Goal: Task Accomplishment & Management: Manage account settings

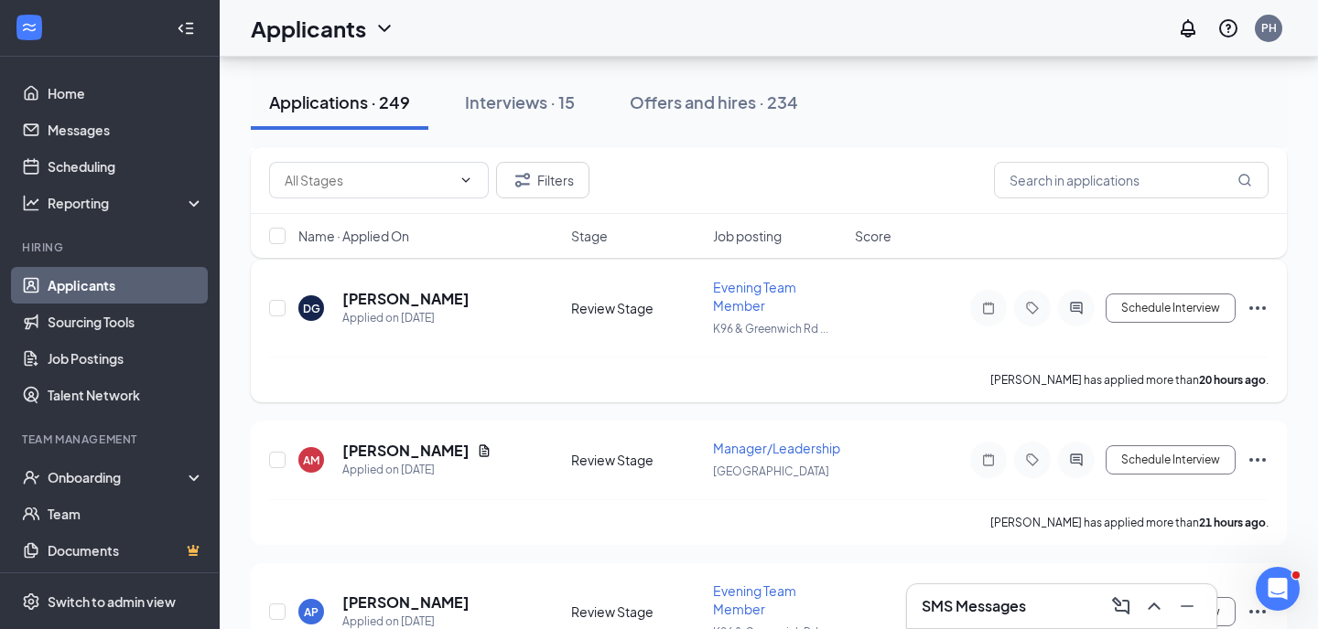
scroll to position [846, 0]
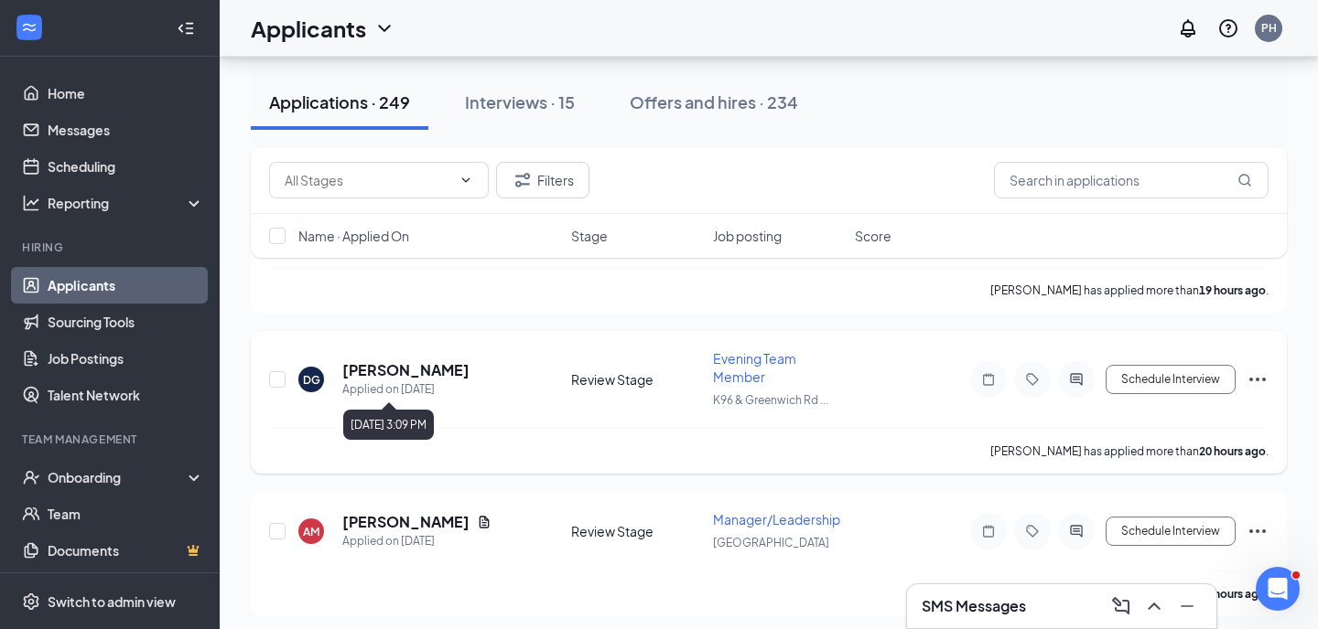
click at [469, 371] on h5 "[PERSON_NAME]" at bounding box center [405, 370] width 127 height 20
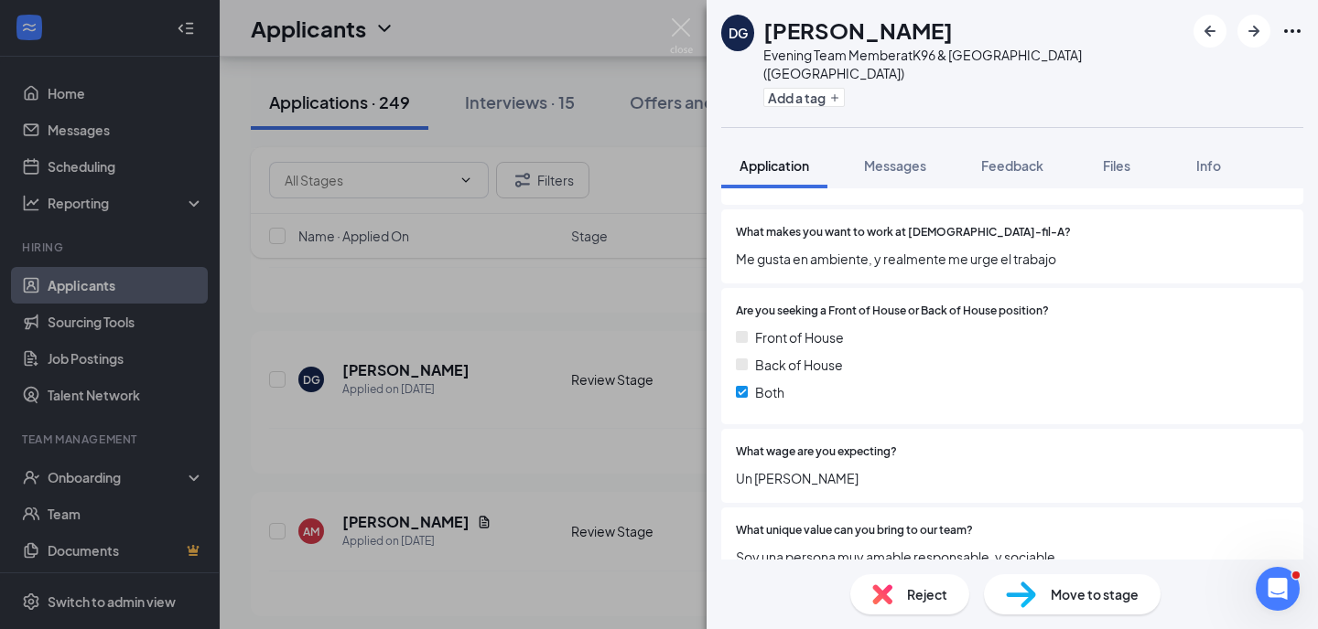
scroll to position [915, 0]
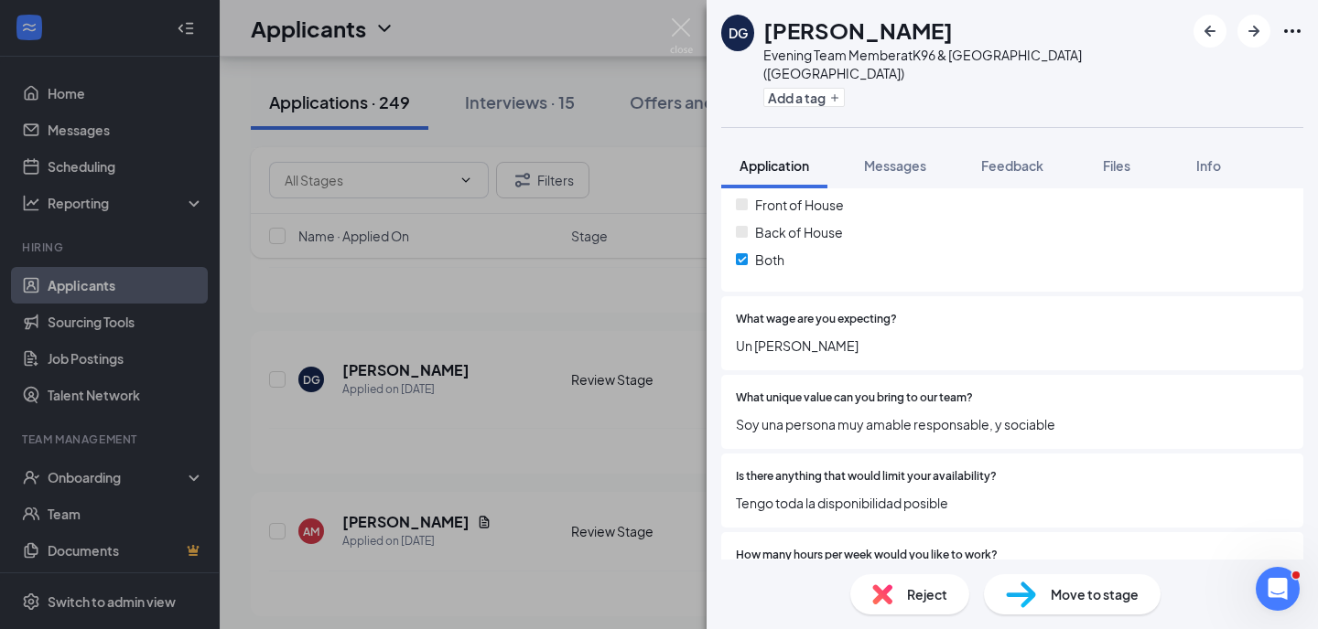
drag, startPoint x: 1018, startPoint y: 32, endPoint x: 769, endPoint y: 34, distance: 249.8
click at [769, 34] on div "[PERSON_NAME]" at bounding box center [973, 30] width 421 height 31
copy h1 "[PERSON_NAME]"
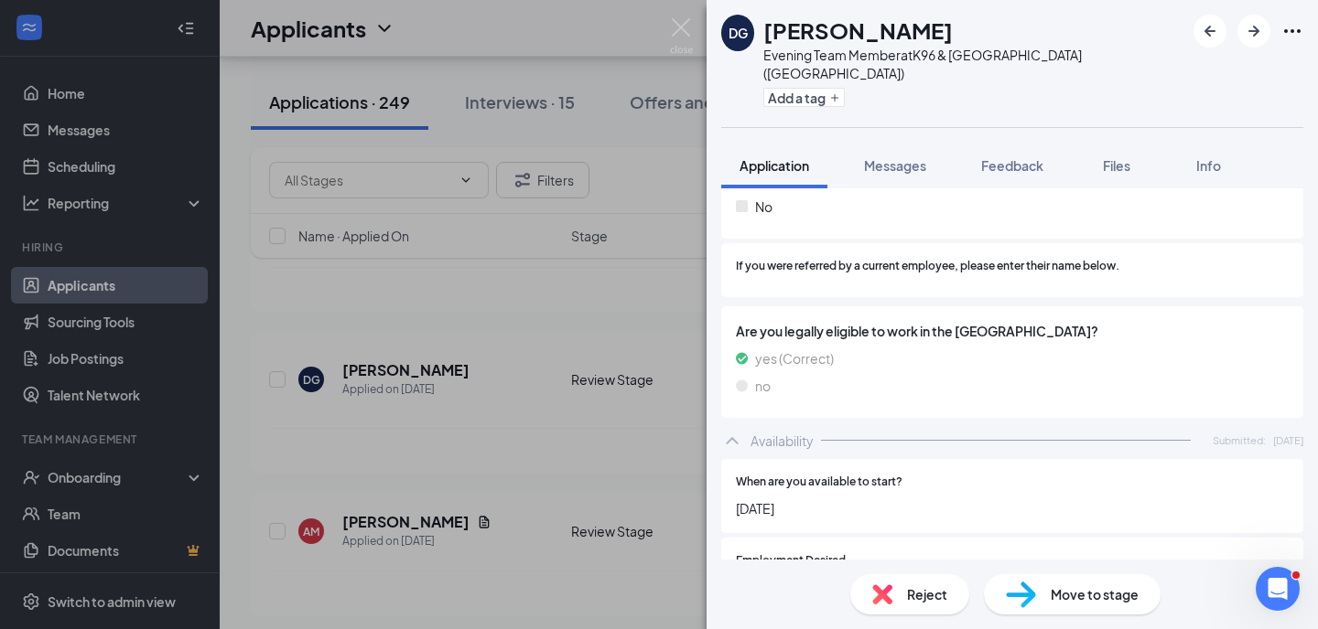
scroll to position [1498, 0]
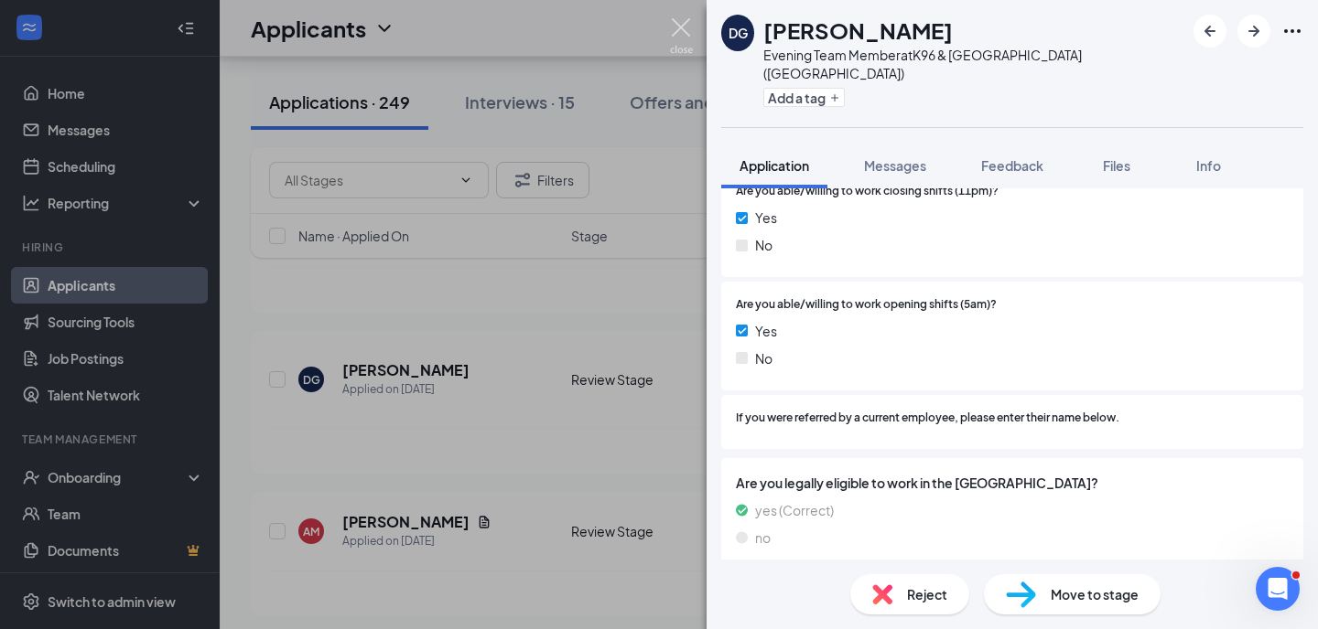
click at [686, 37] on img at bounding box center [681, 36] width 23 height 36
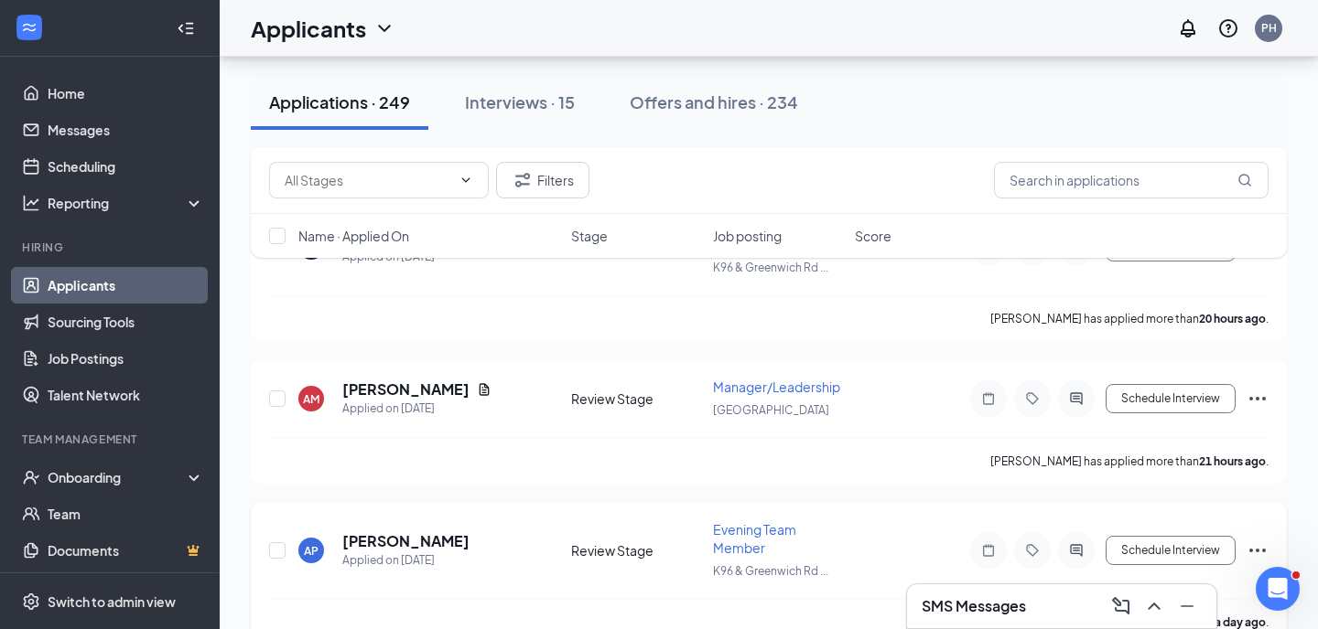
scroll to position [863, 0]
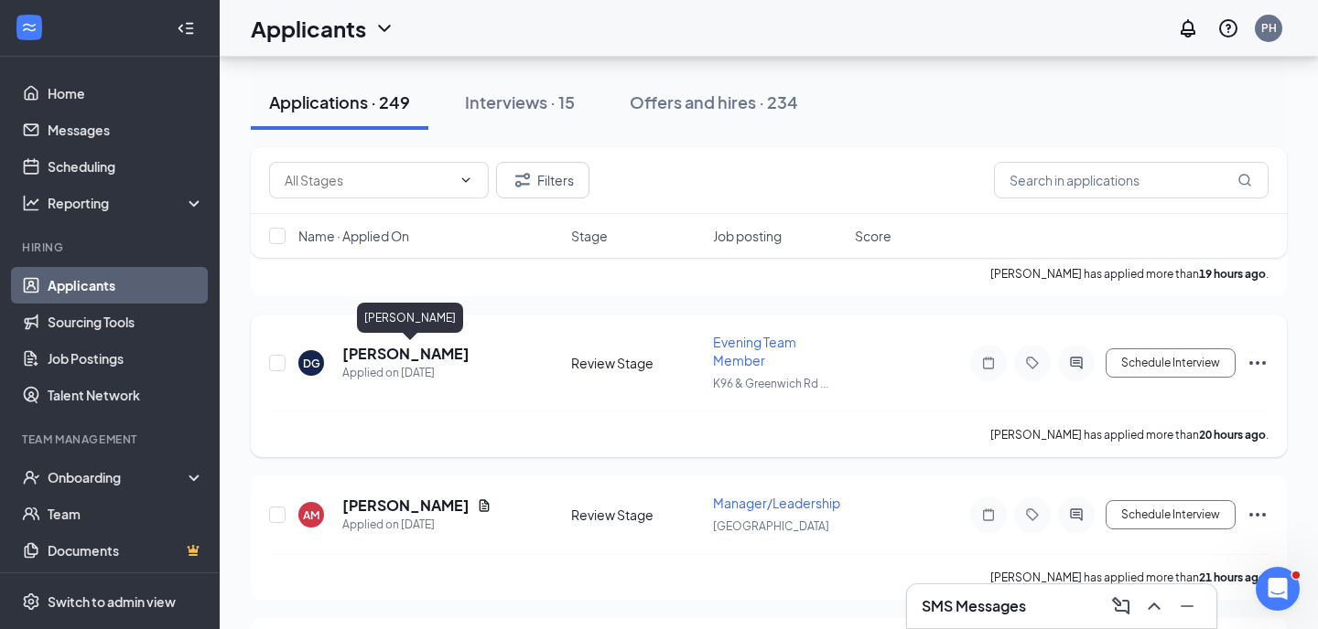
click at [448, 347] on h5 "[PERSON_NAME]" at bounding box center [405, 354] width 127 height 20
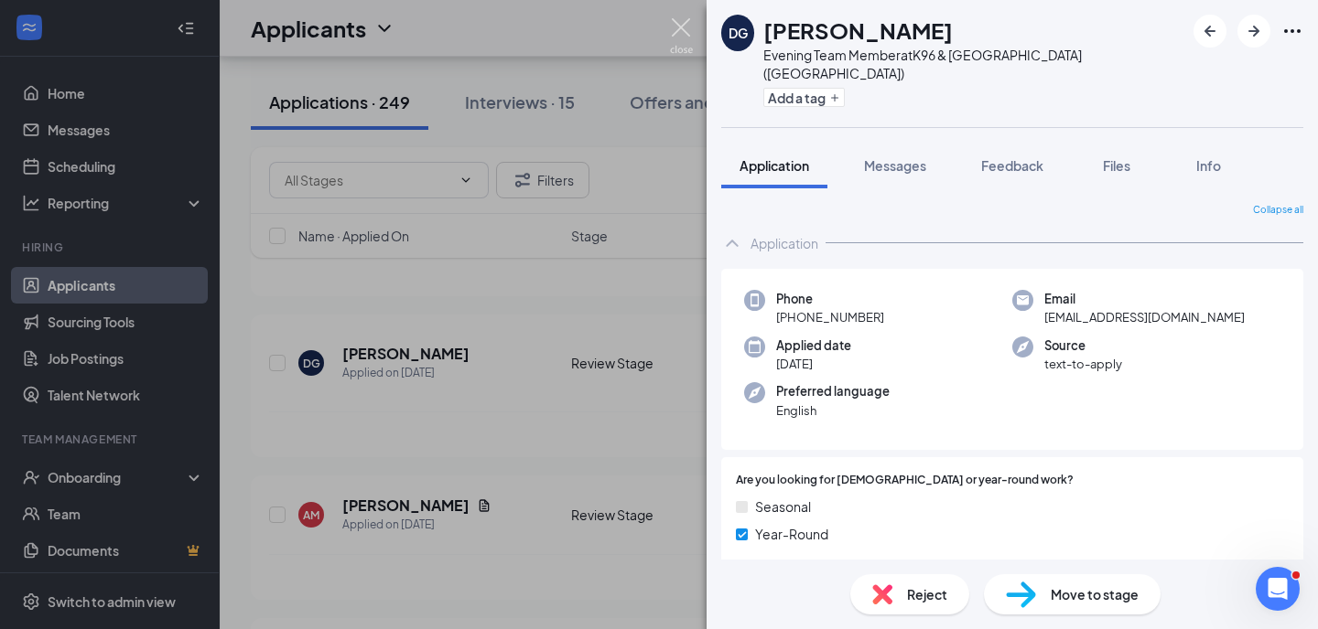
click at [678, 33] on img at bounding box center [681, 36] width 23 height 36
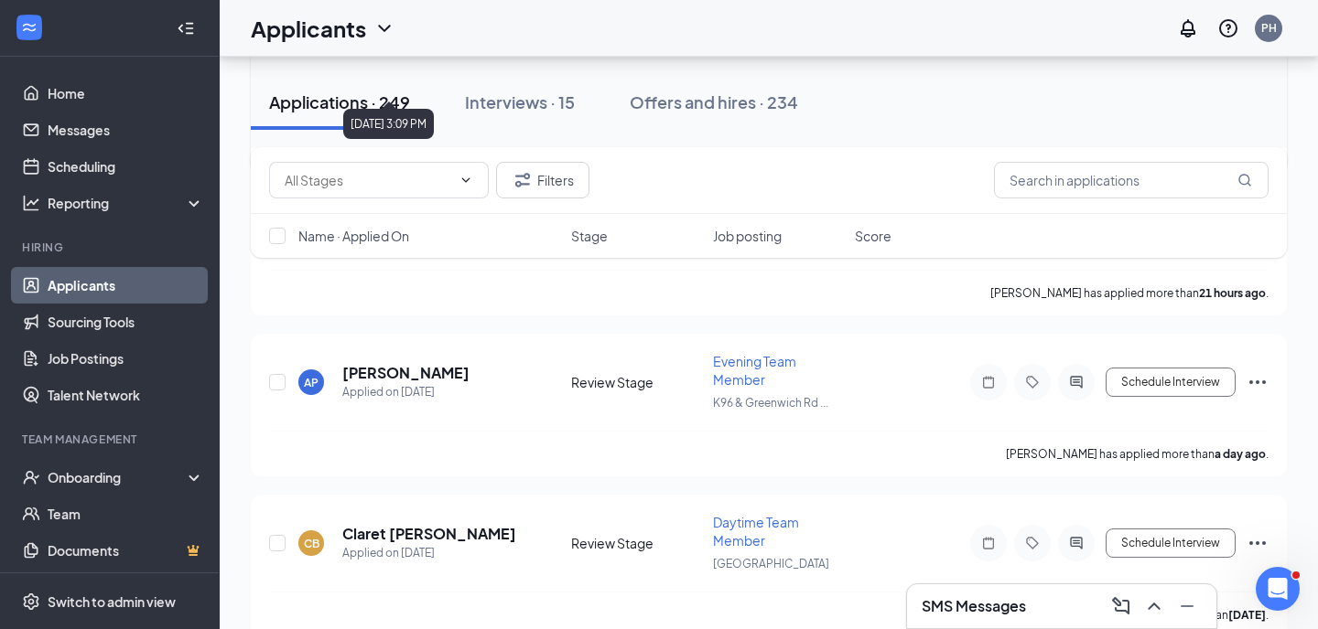
scroll to position [1206, 0]
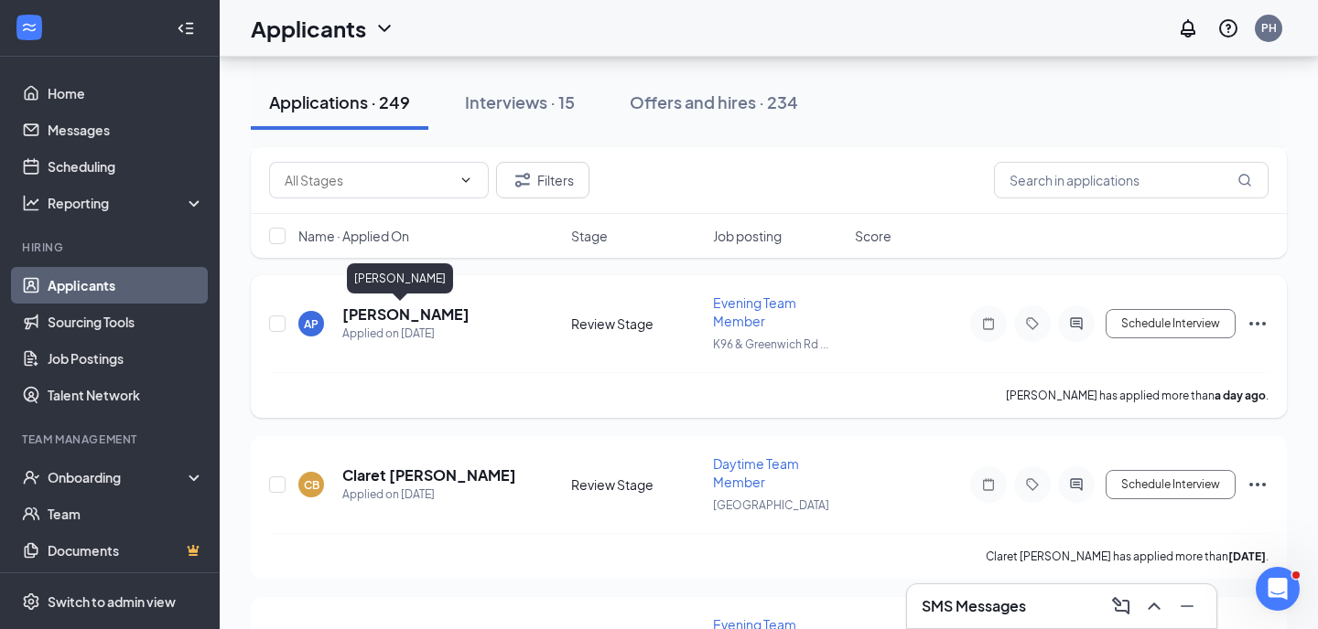
click at [406, 315] on h5 "[PERSON_NAME]" at bounding box center [405, 315] width 127 height 20
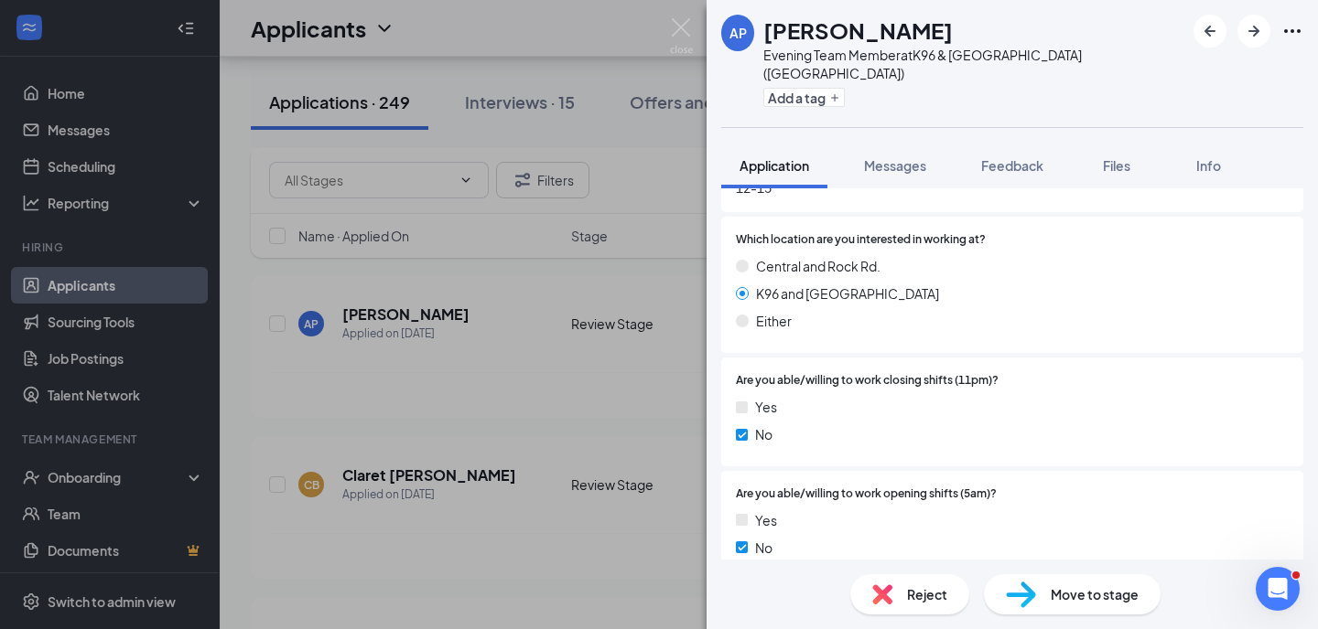
scroll to position [1383, 0]
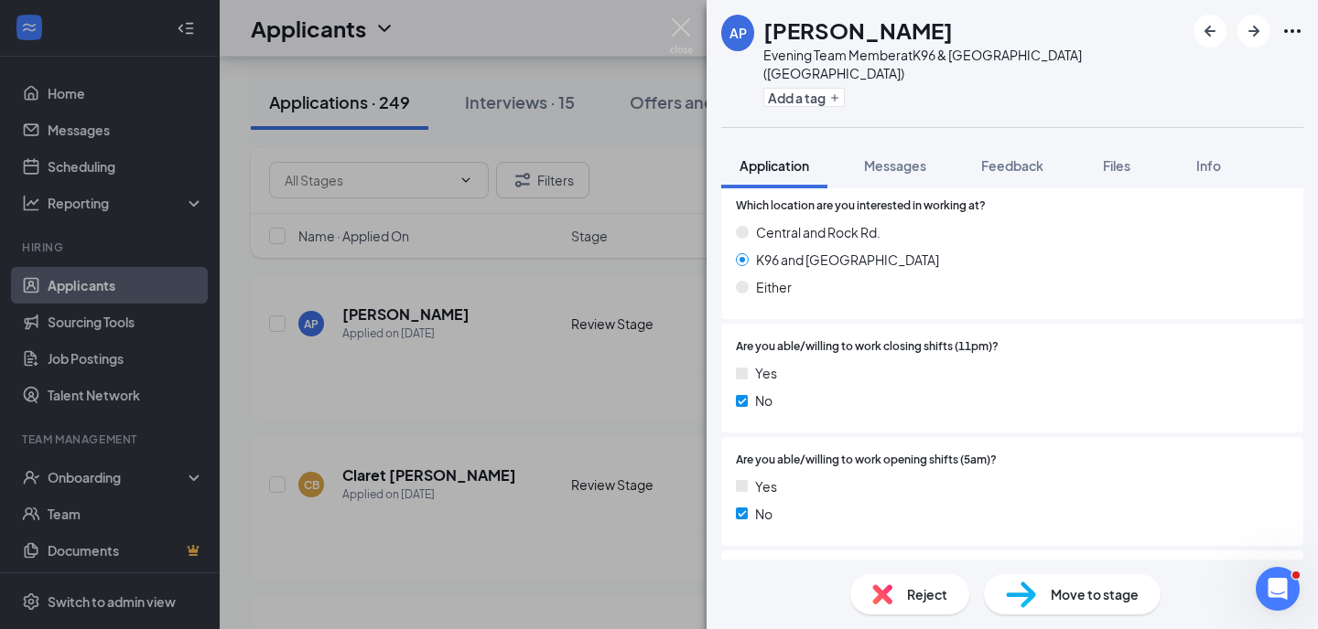
click at [586, 385] on div "AP [PERSON_NAME] Evening Team Member at [GEOGRAPHIC_DATA] ([GEOGRAPHIC_DATA]) A…" at bounding box center [659, 314] width 1318 height 629
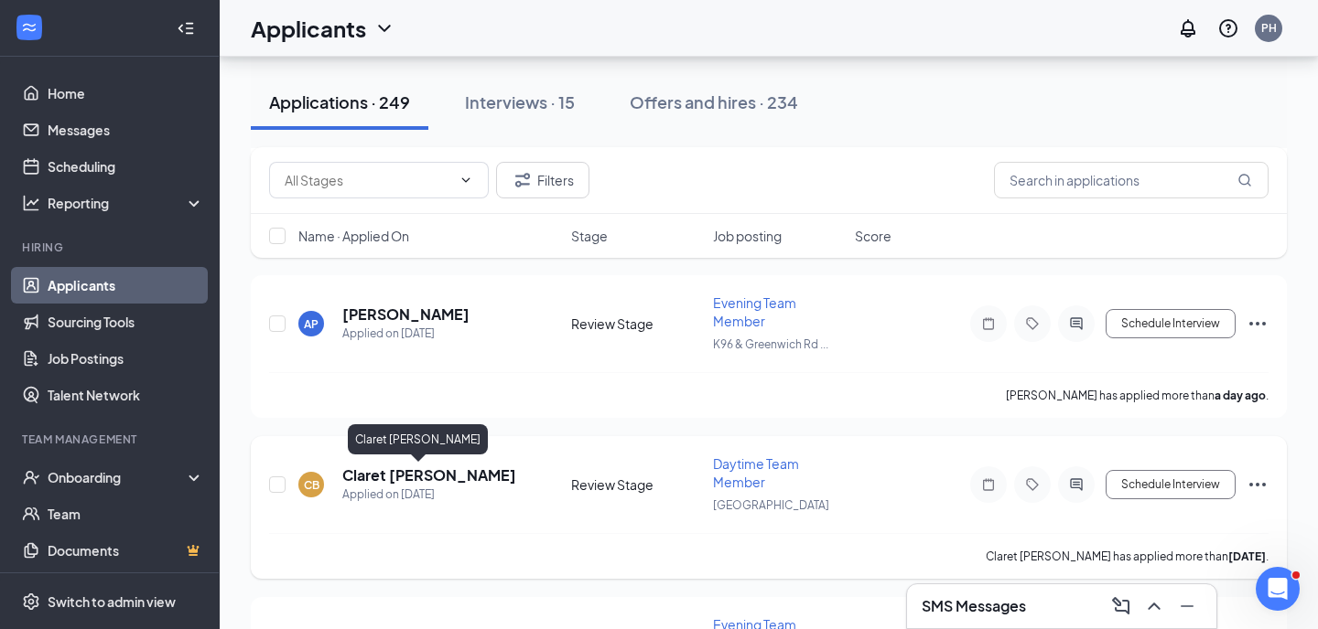
click at [482, 474] on h5 "Claret [PERSON_NAME]" at bounding box center [429, 476] width 174 height 20
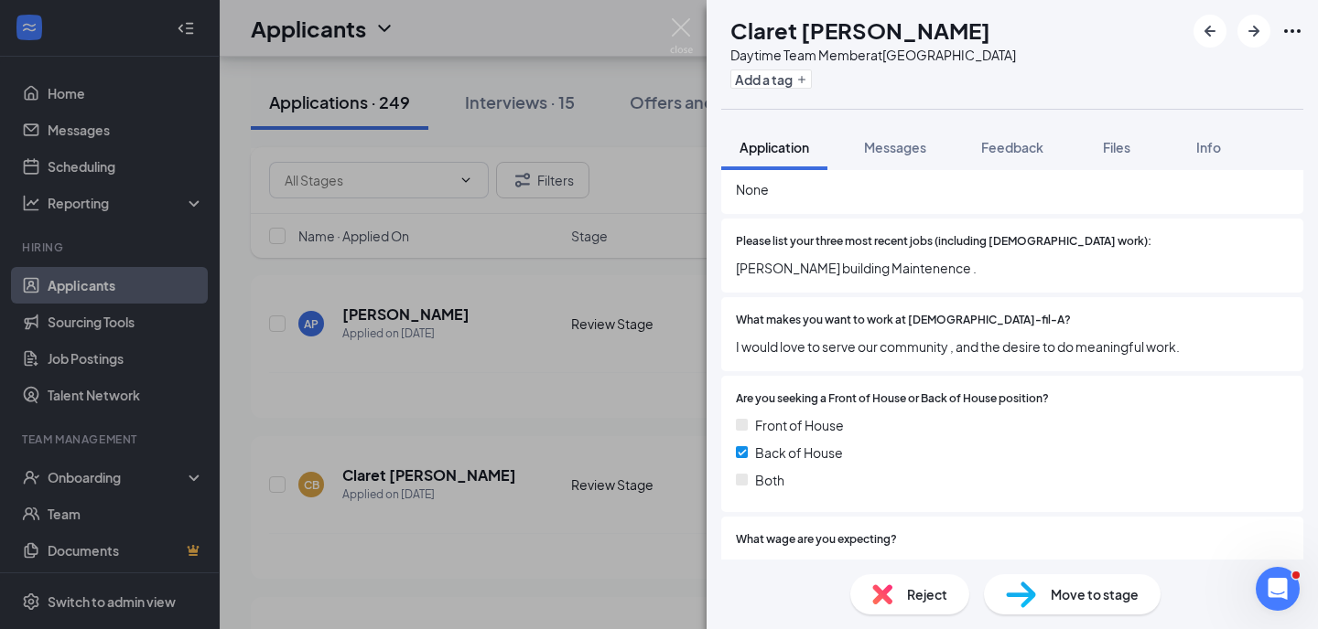
scroll to position [673, 0]
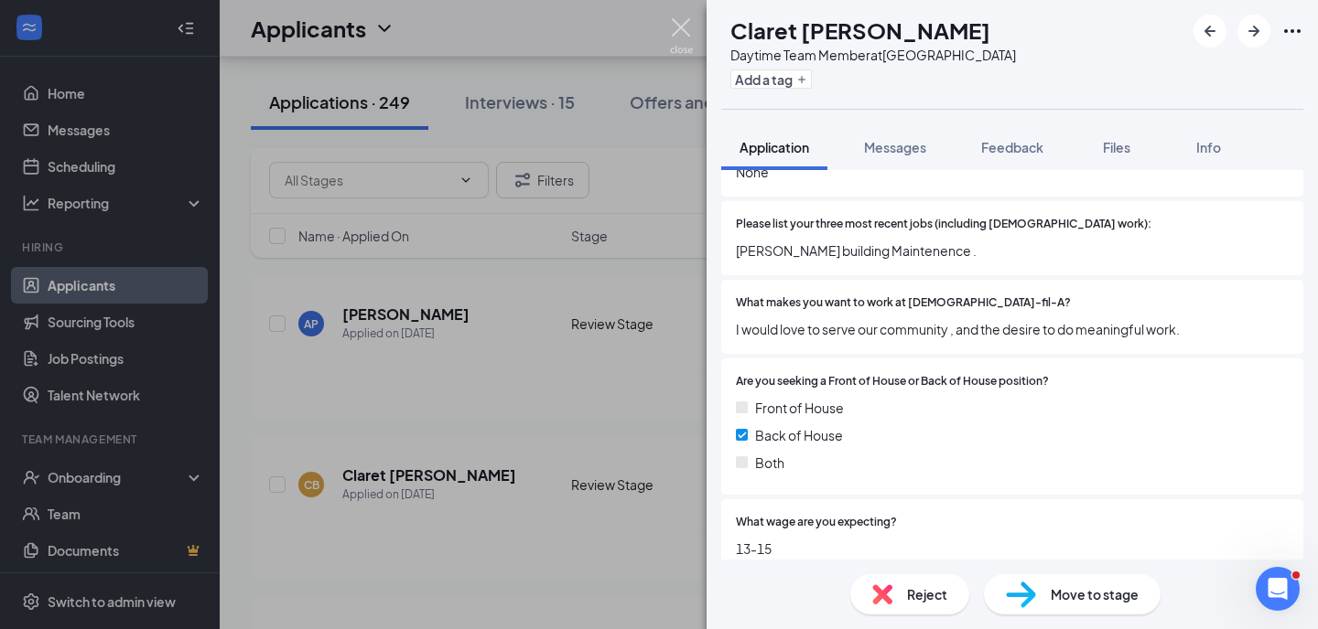
click at [682, 27] on img at bounding box center [681, 36] width 23 height 36
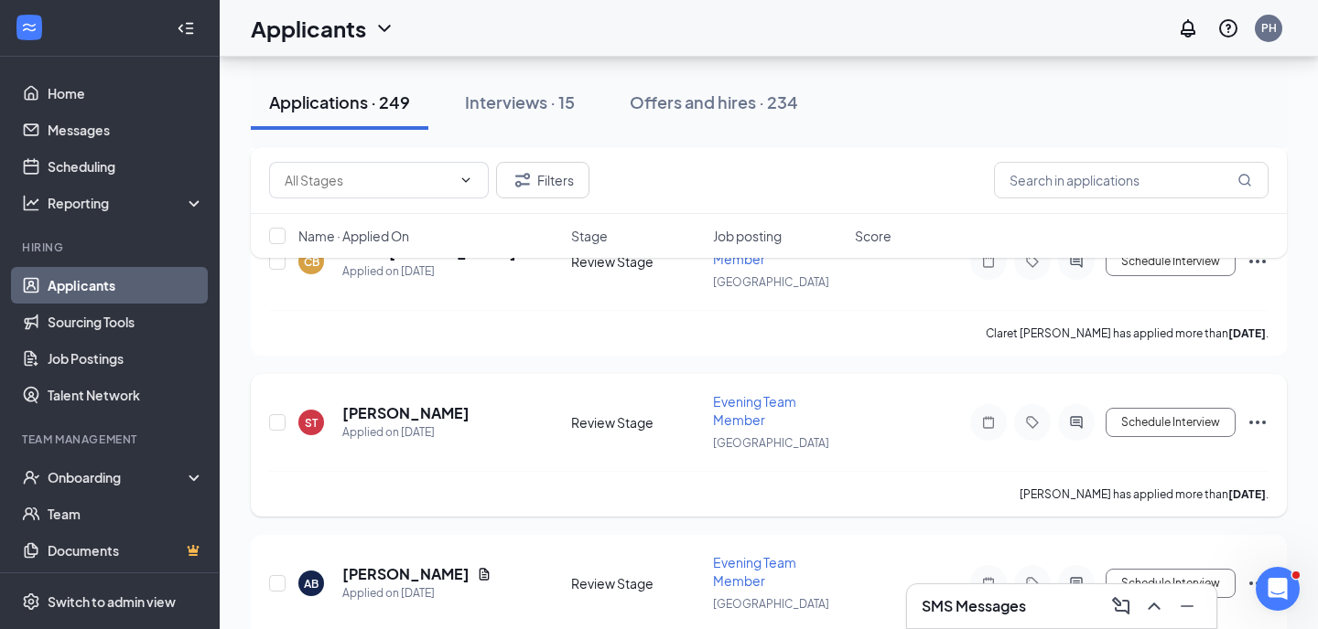
scroll to position [1456, 0]
